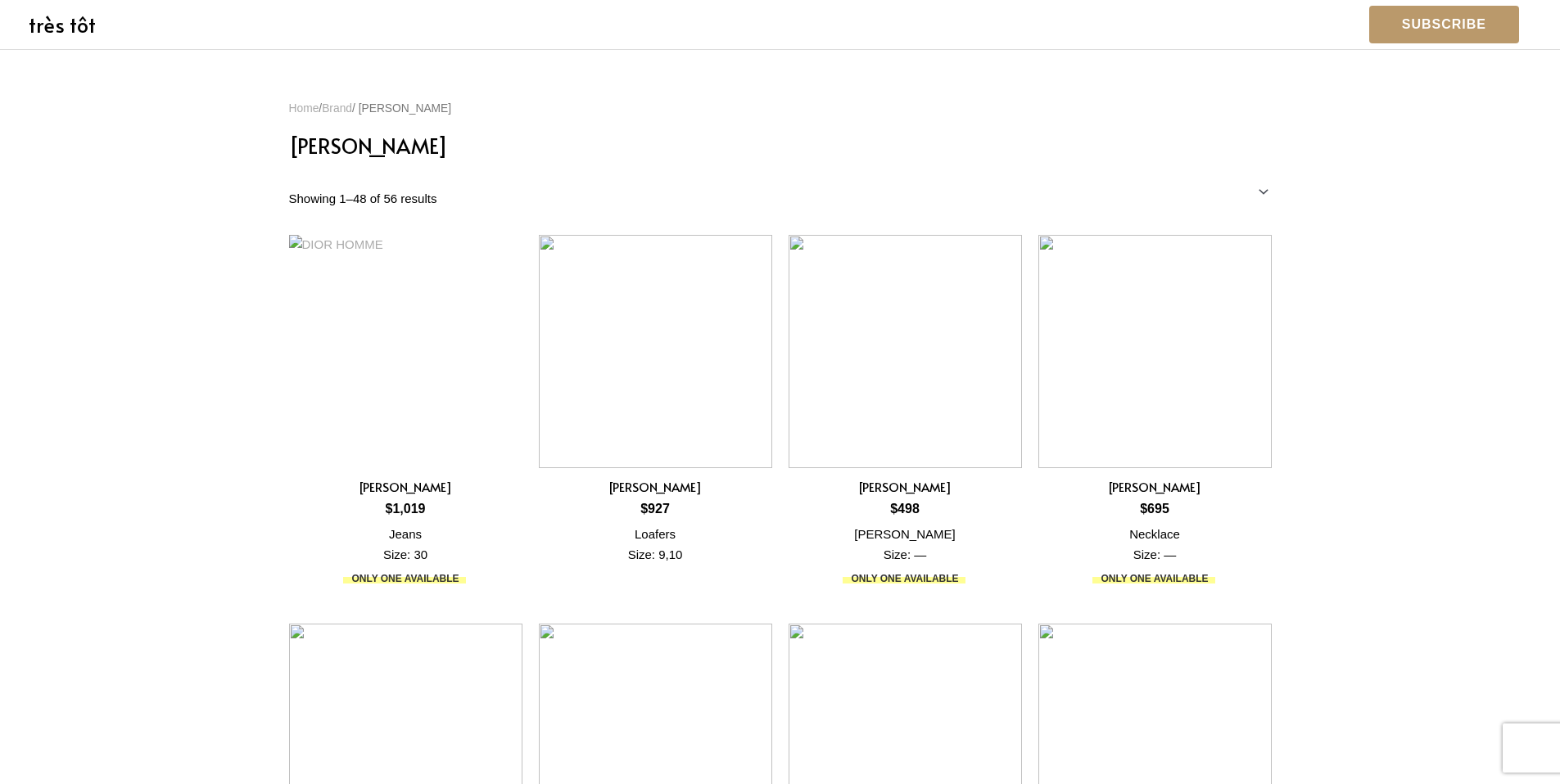
click at [77, 33] on link "très tôt" at bounding box center [61, 24] width 67 height 28
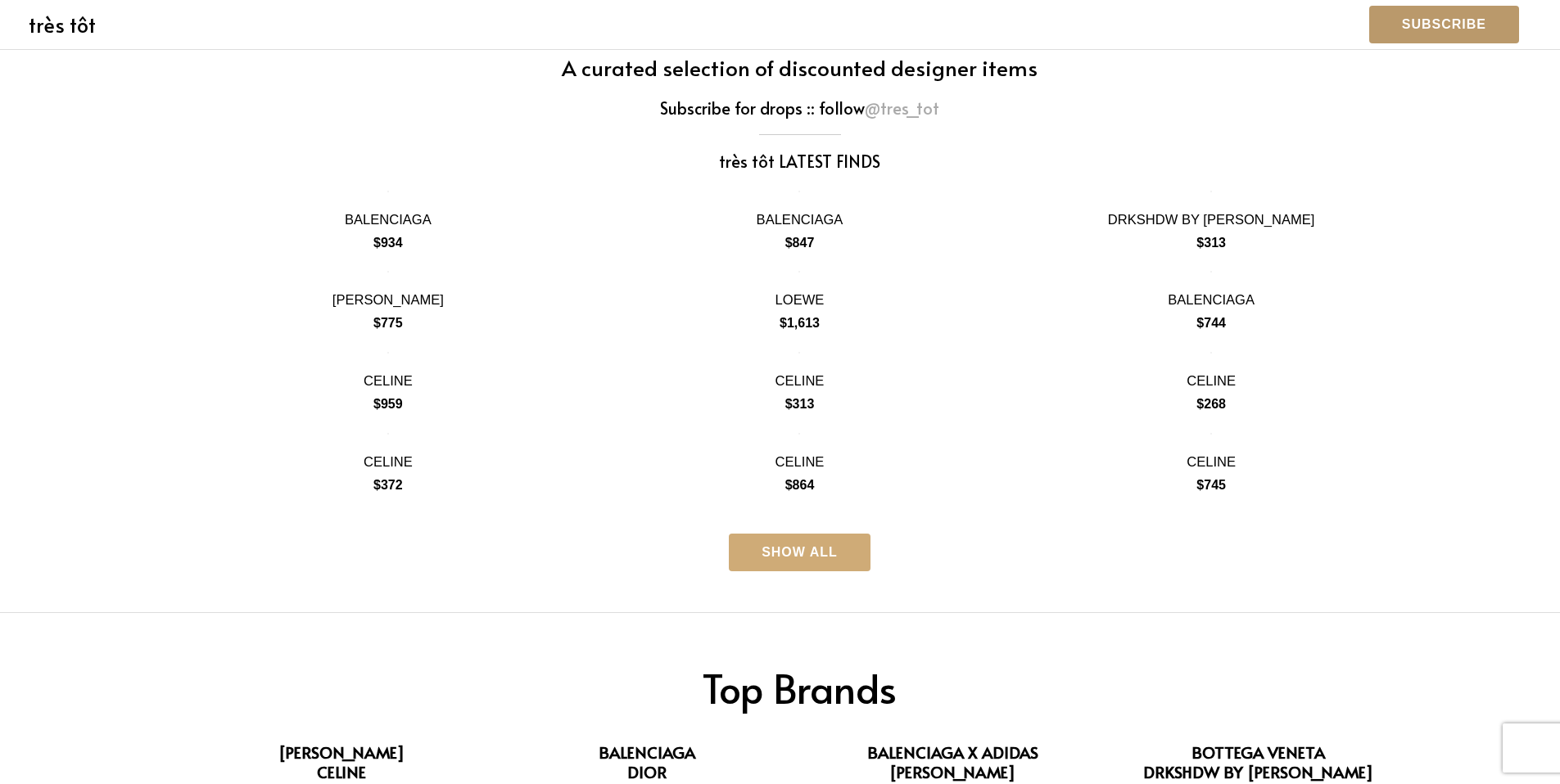
click at [801, 568] on link "SHOW ALL" at bounding box center [799, 553] width 142 height 38
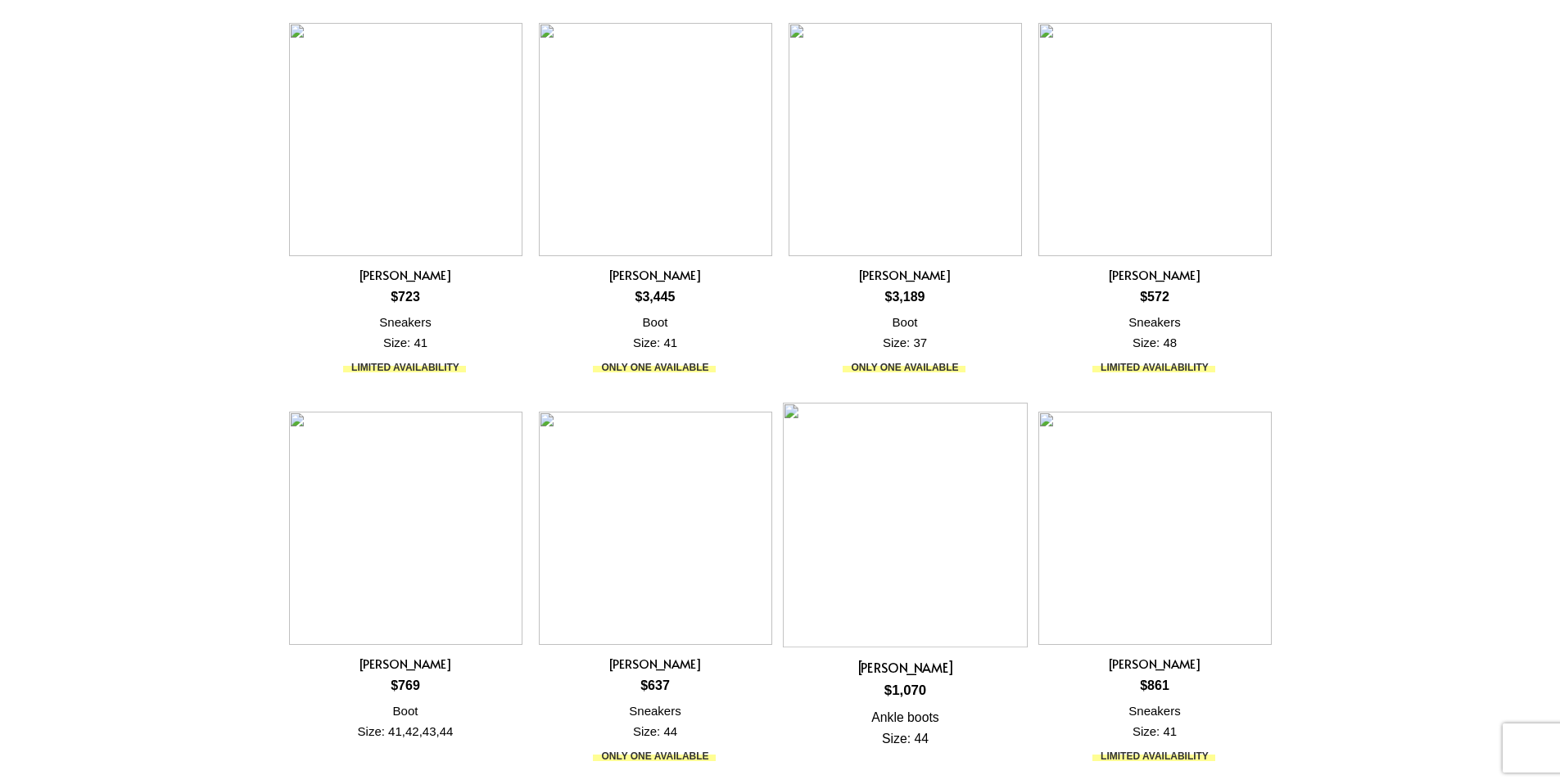
scroll to position [3520, 0]
